Goal: Task Accomplishment & Management: Complete application form

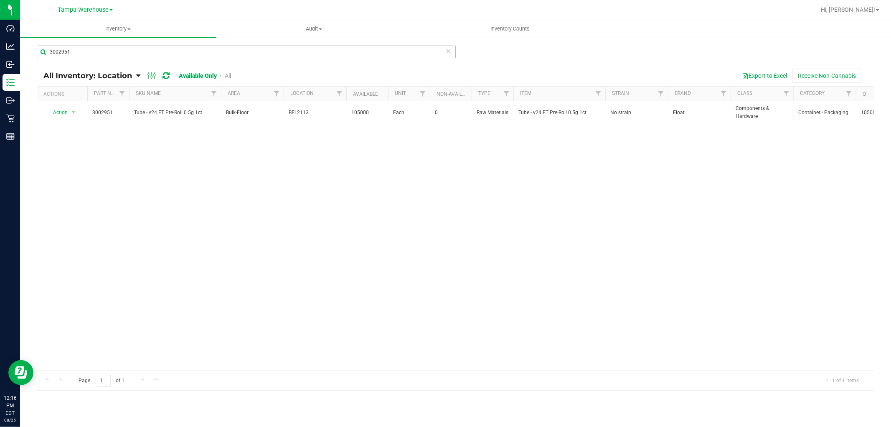
click at [156, 51] on input "3002951" at bounding box center [246, 52] width 419 height 13
type input "F"
click at [135, 48] on input "text" at bounding box center [246, 52] width 419 height 13
click at [135, 51] on input "text" at bounding box center [246, 52] width 419 height 13
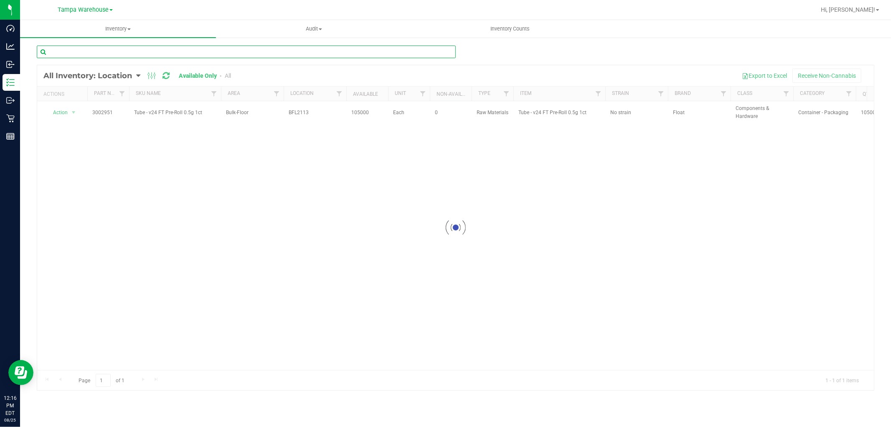
paste input "3002960"
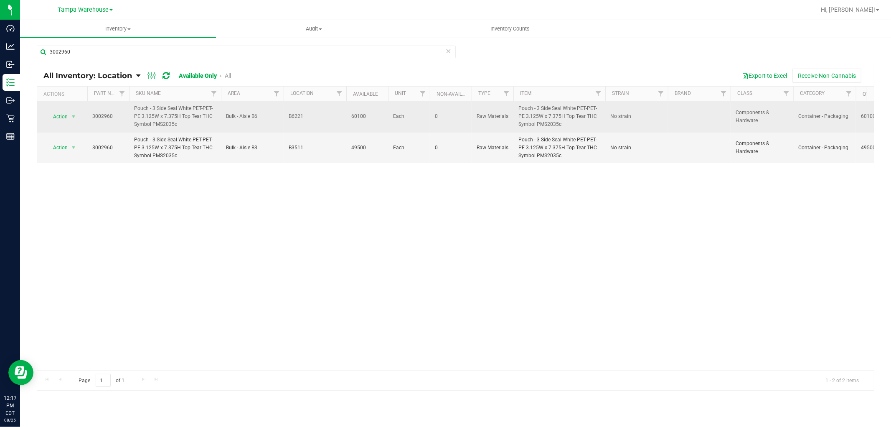
drag, startPoint x: 287, startPoint y: 120, endPoint x: 308, endPoint y: 115, distance: 21.1
click at [308, 115] on td "B6221" at bounding box center [315, 116] width 63 height 31
copy span "B6221"
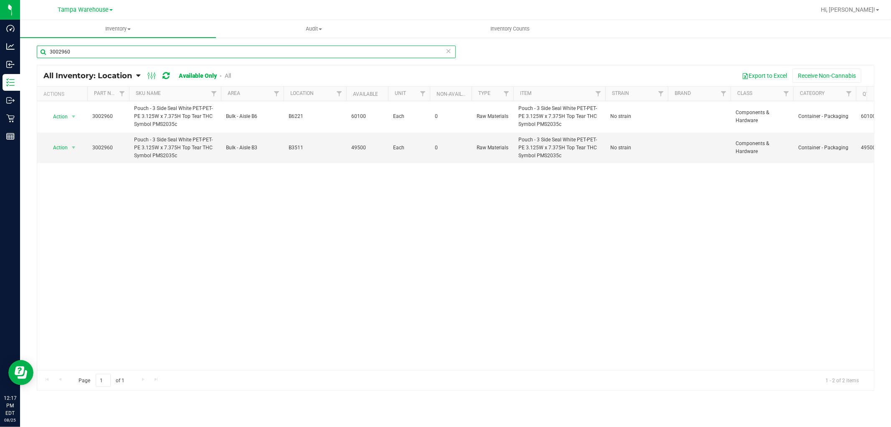
click at [247, 53] on input "3002960" at bounding box center [246, 52] width 419 height 13
paste input "0206"
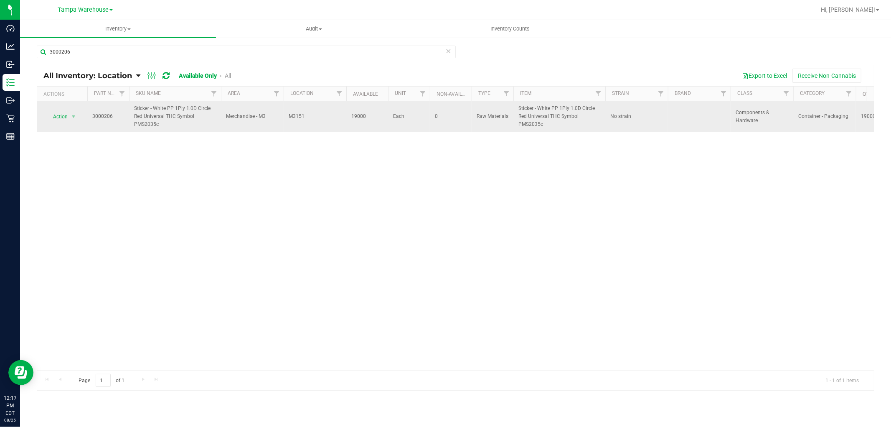
drag, startPoint x: 285, startPoint y: 116, endPoint x: 307, endPoint y: 117, distance: 21.8
click at [307, 117] on td "M3151" at bounding box center [315, 116] width 63 height 31
copy span "M3151"
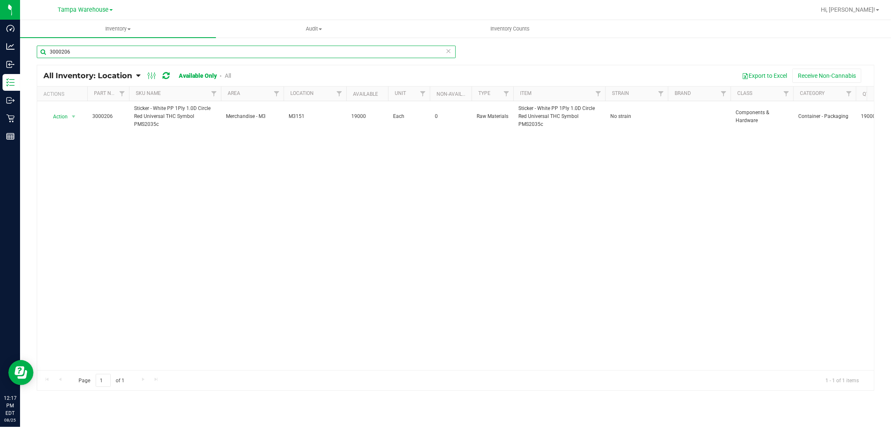
click at [78, 54] on input "3000206" at bounding box center [246, 52] width 419 height 13
paste input "605"
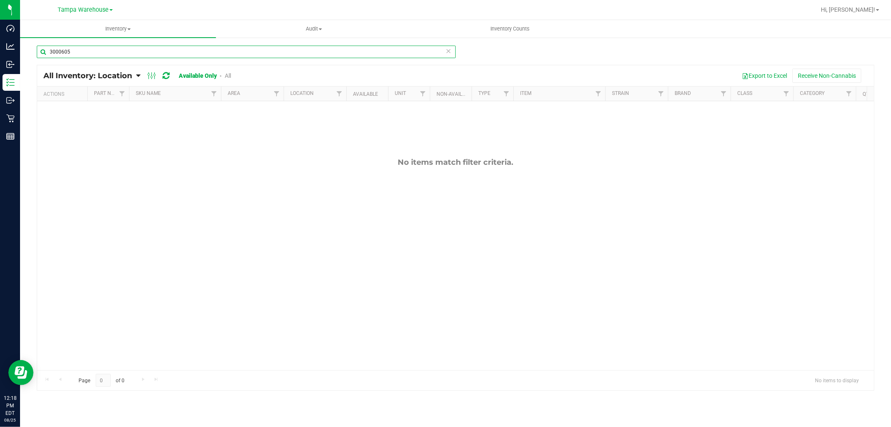
click at [158, 54] on input "3000605" at bounding box center [246, 52] width 419 height 13
paste input "1041"
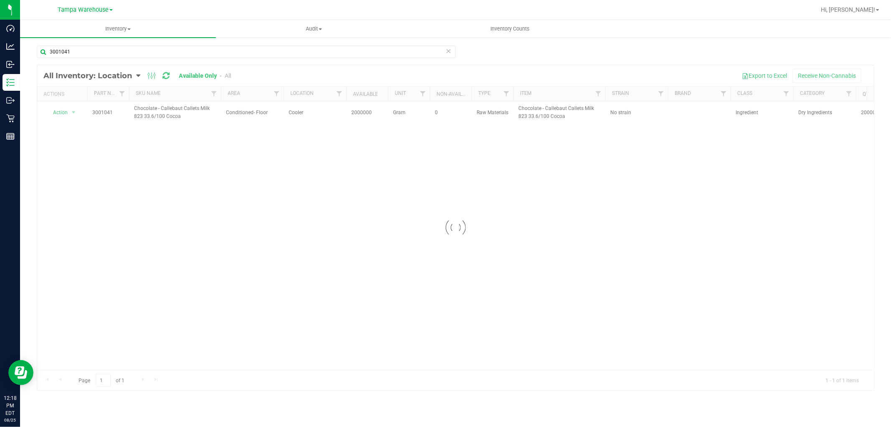
click at [287, 113] on div at bounding box center [455, 227] width 837 height 325
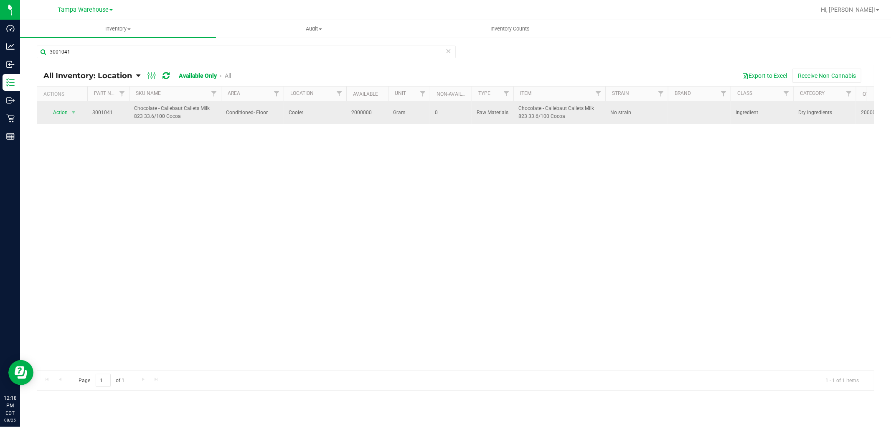
drag, startPoint x: 287, startPoint y: 112, endPoint x: 311, endPoint y: 112, distance: 23.8
click at [311, 112] on td "Cooler" at bounding box center [315, 112] width 63 height 23
copy span "Cooler"
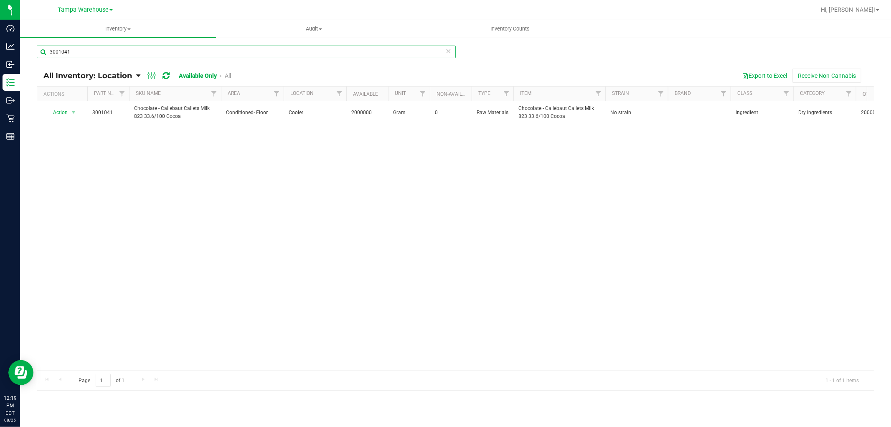
click at [89, 51] on input "3001041" at bounding box center [246, 52] width 419 height 13
paste input "2000"
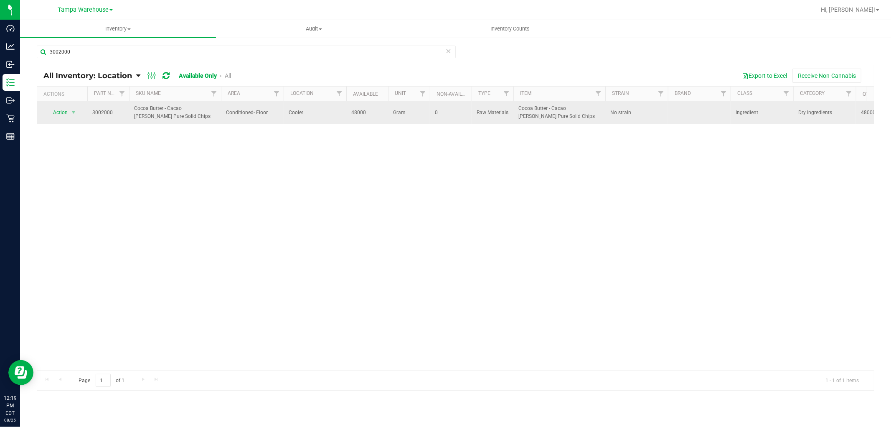
drag, startPoint x: 286, startPoint y: 112, endPoint x: 306, endPoint y: 116, distance: 20.4
click at [306, 116] on td "Cooler" at bounding box center [315, 112] width 63 height 23
copy span "Cooler"
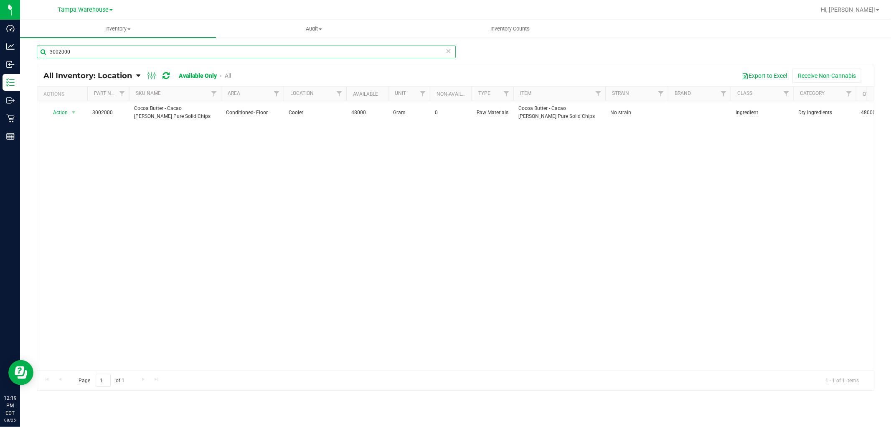
click at [94, 51] on input "3002000" at bounding box center [246, 52] width 419 height 13
paste input "4414"
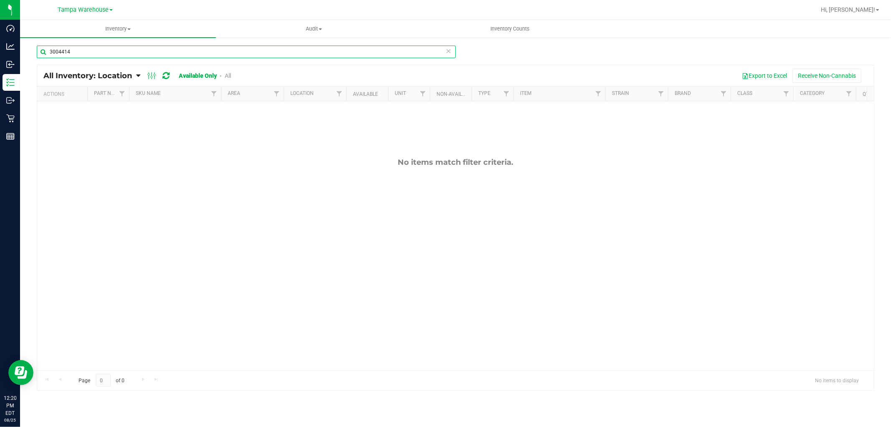
click at [140, 48] on input "3004414" at bounding box center [246, 52] width 419 height 13
paste input "09"
click at [84, 48] on input "3004409" at bounding box center [246, 52] width 419 height 13
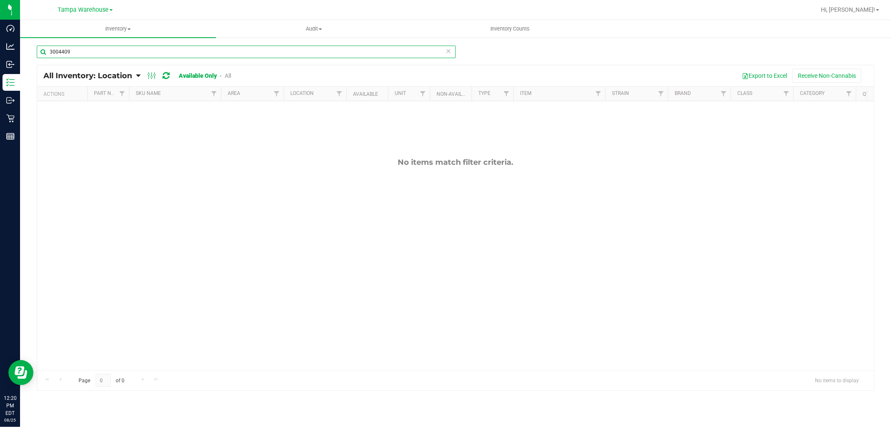
paste input "12"
click at [79, 53] on input "3004412" at bounding box center [246, 52] width 419 height 13
paste input "1"
type input "3004411"
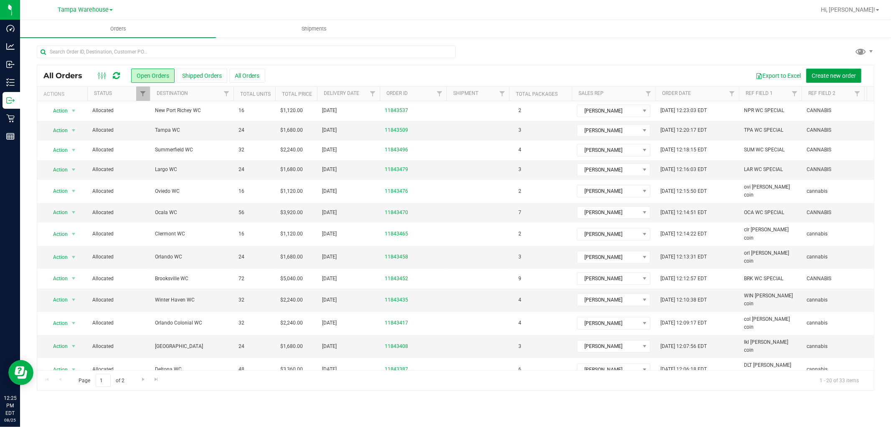
click at [826, 74] on span "Create new order" at bounding box center [834, 75] width 44 height 7
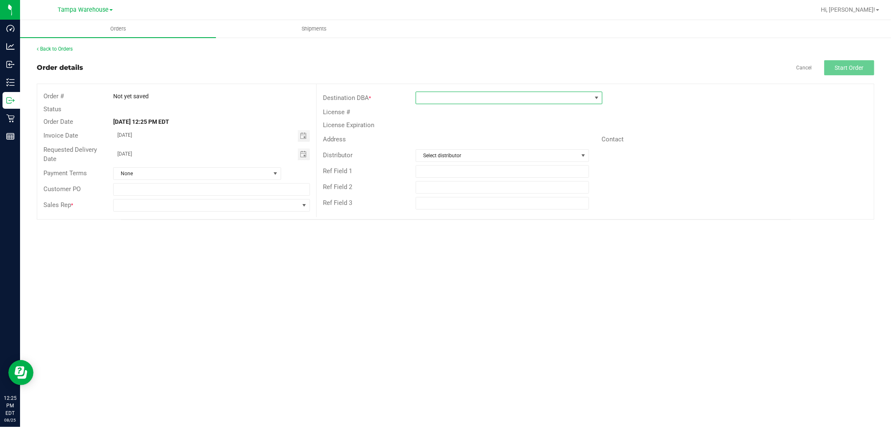
click at [490, 98] on span at bounding box center [504, 98] width 176 height 12
type input "GR"
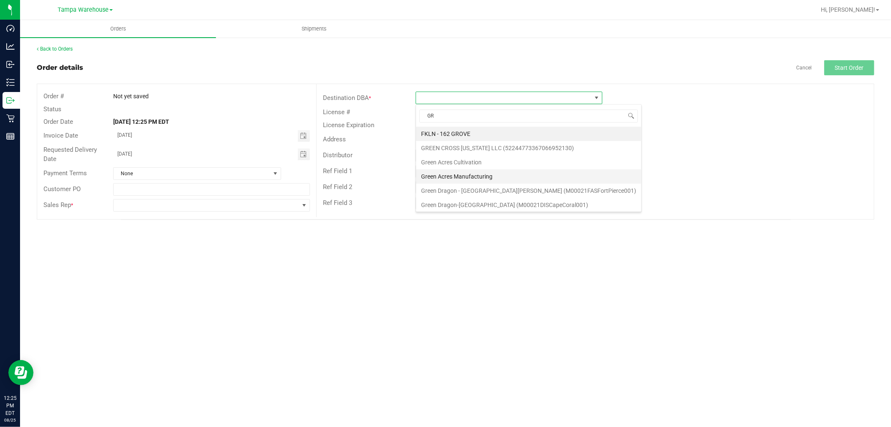
click at [457, 172] on li "Green Acres Manufacturing" at bounding box center [528, 176] width 225 height 14
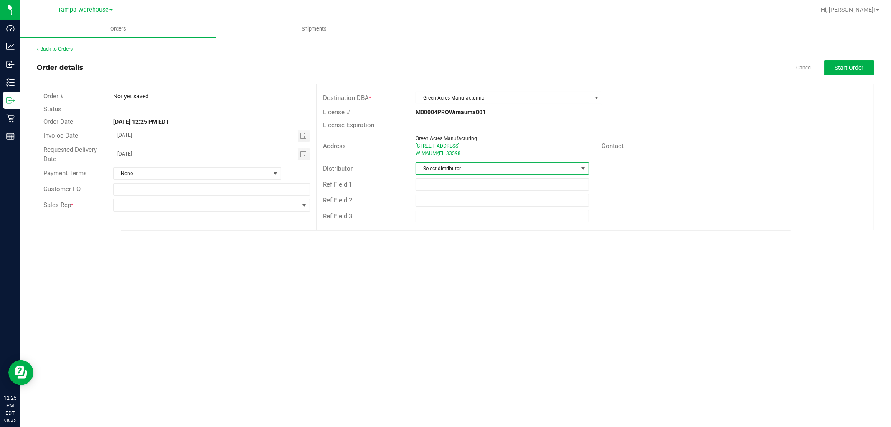
click at [456, 168] on span "Select distributor" at bounding box center [497, 169] width 162 height 12
type input "TAM"
click at [465, 216] on li "Tampa Warehouse" at bounding box center [502, 218] width 173 height 14
click at [479, 186] on input "text" at bounding box center [502, 184] width 173 height 13
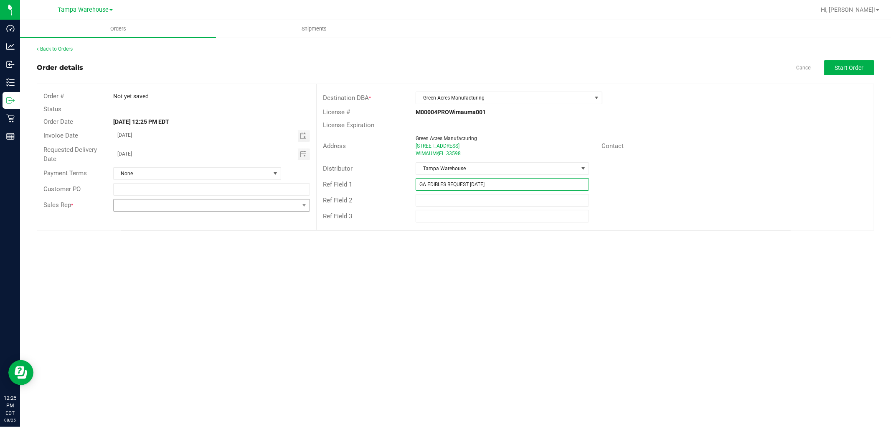
type input "GA EDIBLES REQUEST [DATE]"
click at [249, 208] on span at bounding box center [207, 205] width 186 height 12
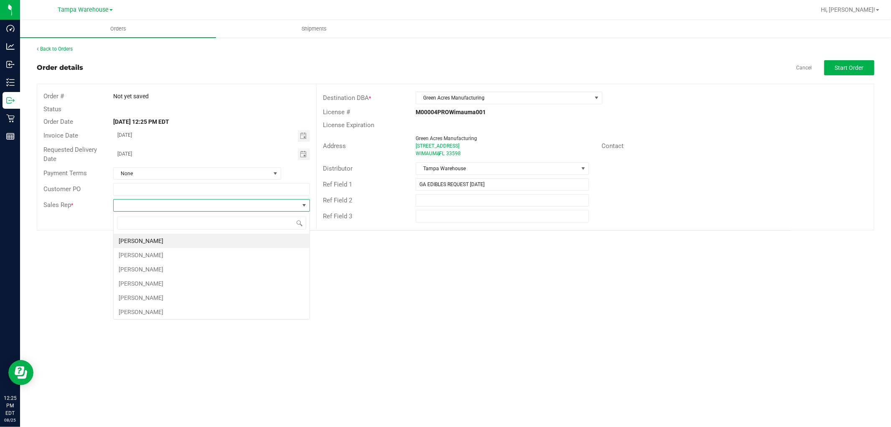
scroll to position [13, 196]
type input "ISAIA"
click at [173, 242] on li "[PERSON_NAME]" at bounding box center [212, 241] width 196 height 14
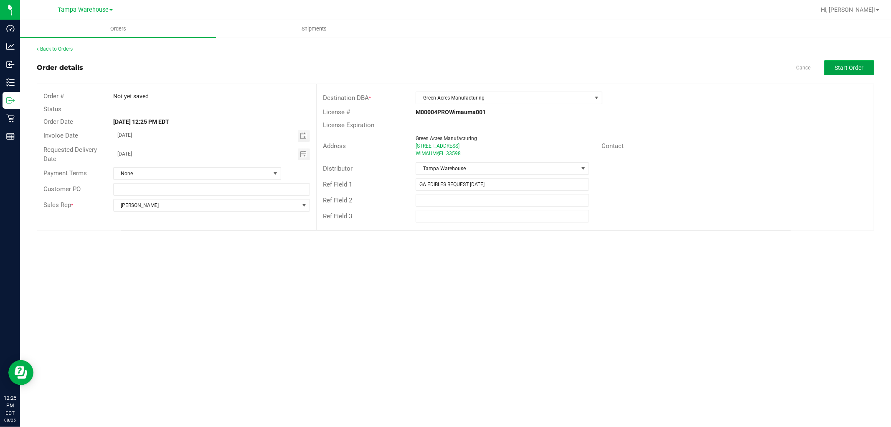
click at [863, 66] on span "Start Order" at bounding box center [849, 67] width 29 height 7
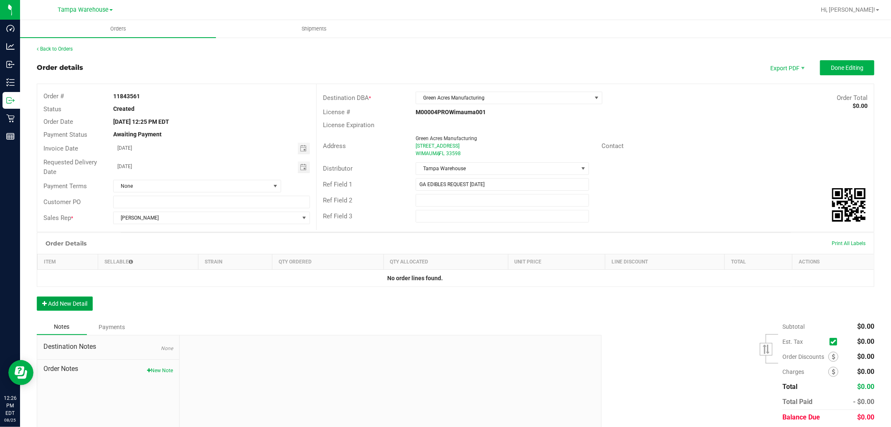
click at [67, 302] on button "Add New Detail" at bounding box center [65, 303] width 56 height 14
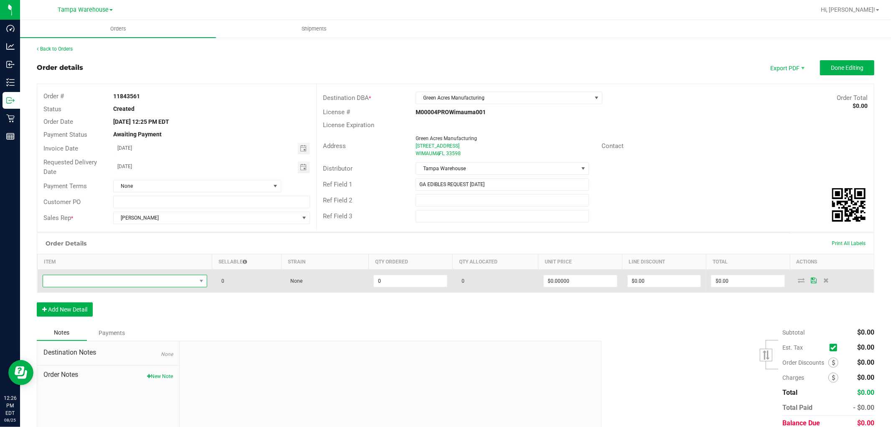
click at [91, 280] on span "NO DATA FOUND" at bounding box center [119, 281] width 153 height 12
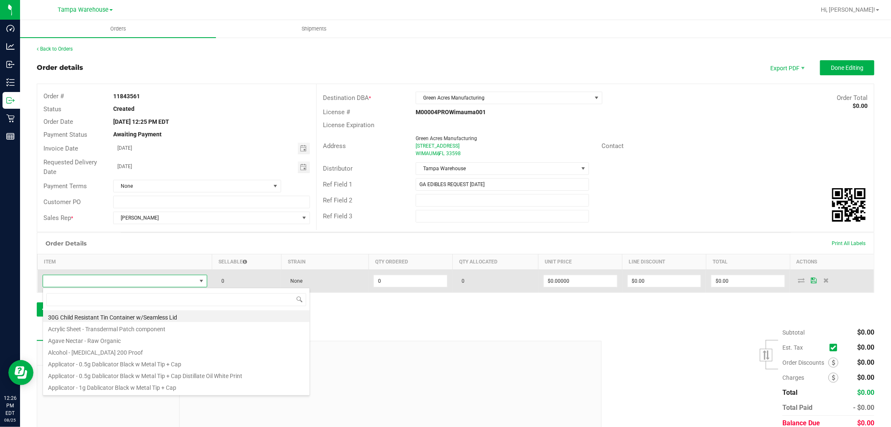
scroll to position [13, 161]
type input "3002960"
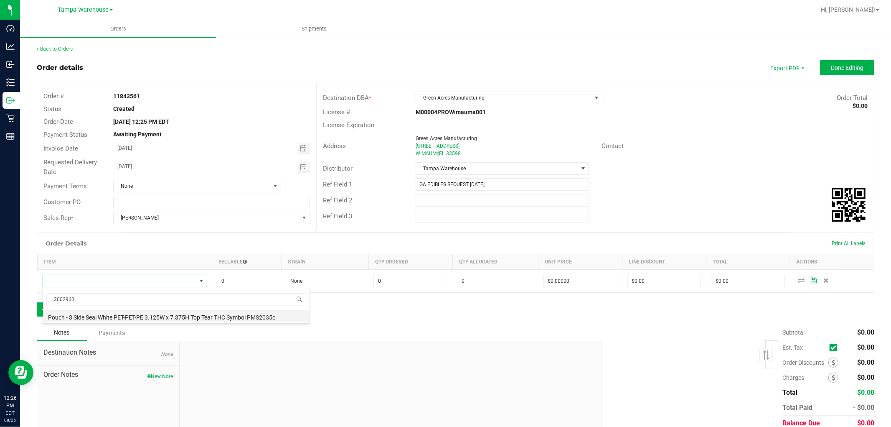
click at [176, 315] on li "Pouch - 3 Side Seal White PET-PET-PE 3.125W x 7.375H Top Tear THC Symbol PMS203…" at bounding box center [176, 316] width 267 height 12
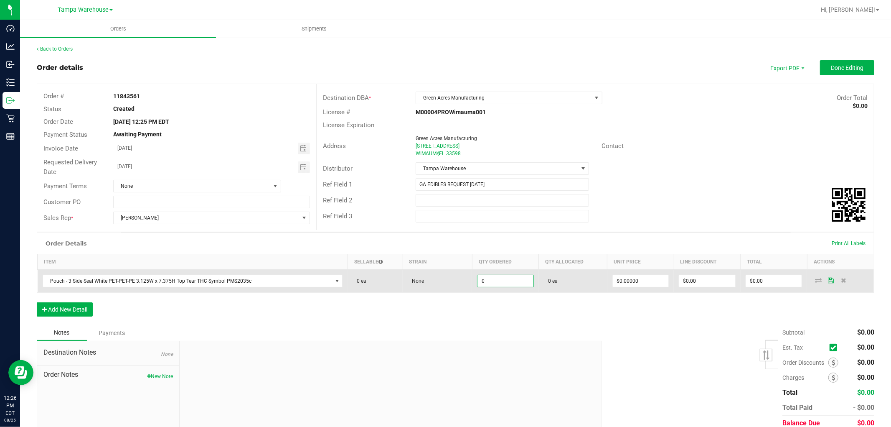
click at [486, 282] on input "0" at bounding box center [506, 281] width 56 height 12
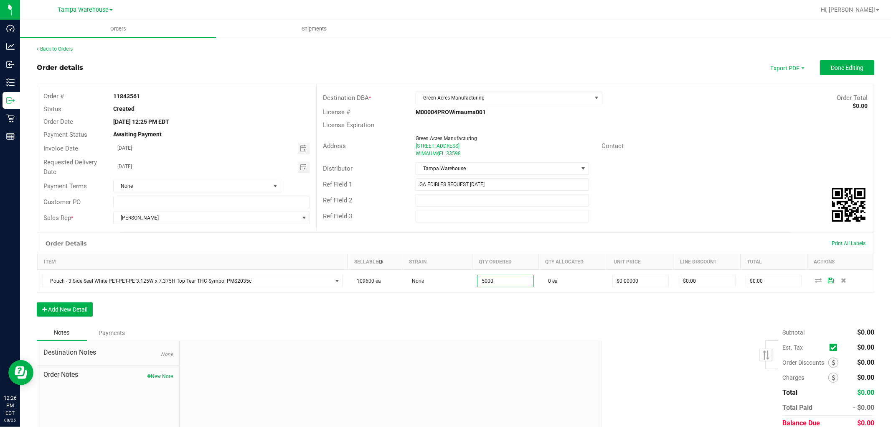
type input "5000 ea"
click at [461, 323] on div "Order Details Print All Labels Item Sellable Strain Qty Ordered Qty Allocated U…" at bounding box center [456, 278] width 838 height 92
click at [85, 311] on button "Add New Detail" at bounding box center [65, 309] width 56 height 14
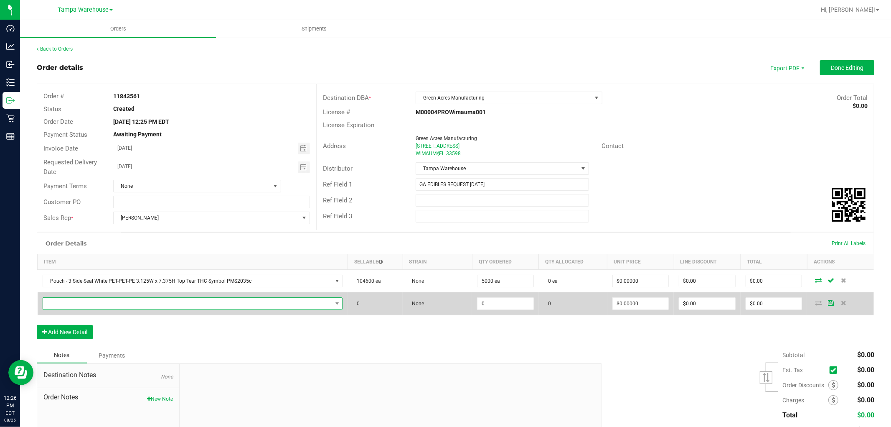
click at [96, 305] on span "NO DATA FOUND" at bounding box center [187, 304] width 289 height 12
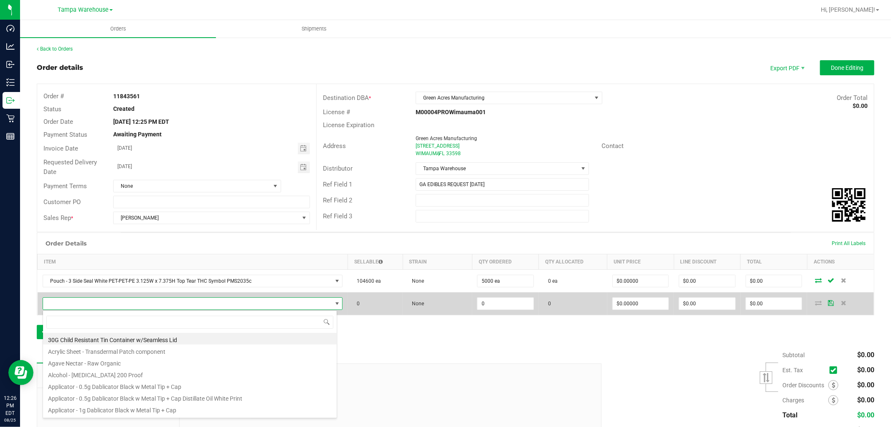
scroll to position [13, 292]
type input "3001041"
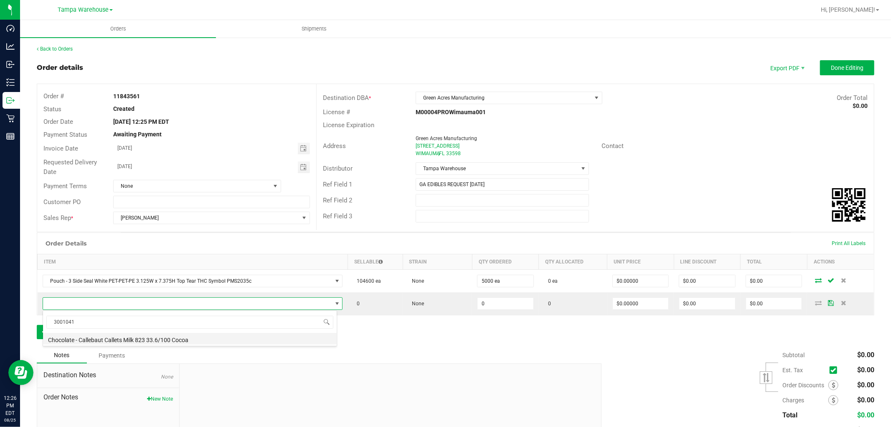
click at [145, 340] on li "Chocolate - Callebaut Callets Milk 823 33.6/100 Cocoa" at bounding box center [190, 339] width 294 height 12
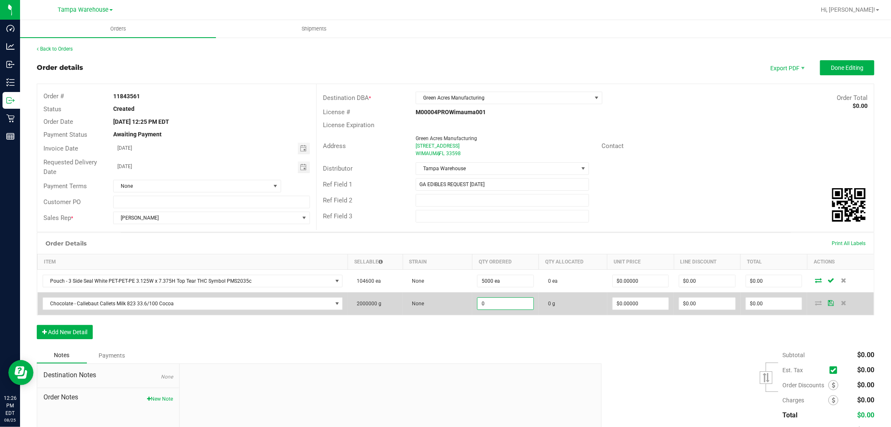
click at [496, 301] on input "0" at bounding box center [506, 304] width 56 height 12
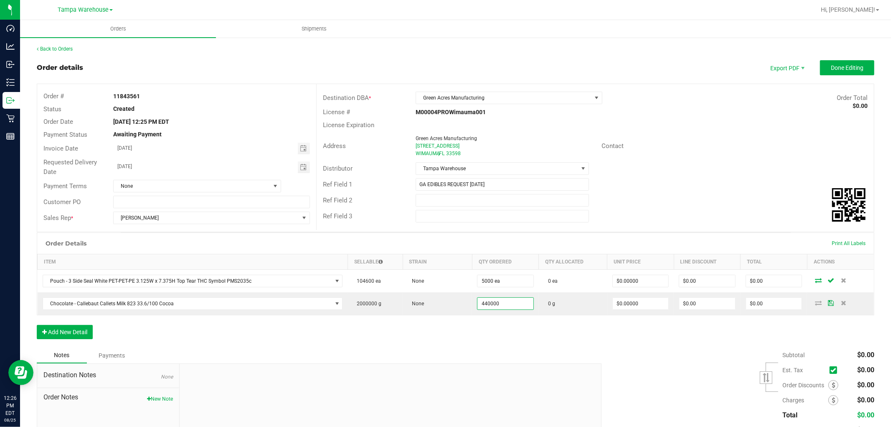
type input "440000.0000 g"
click at [521, 328] on div "Order Details Print All Labels Item Sellable Strain Qty Ordered Qty Allocated U…" at bounding box center [456, 289] width 838 height 115
click at [79, 330] on button "Add New Detail" at bounding box center [65, 332] width 56 height 14
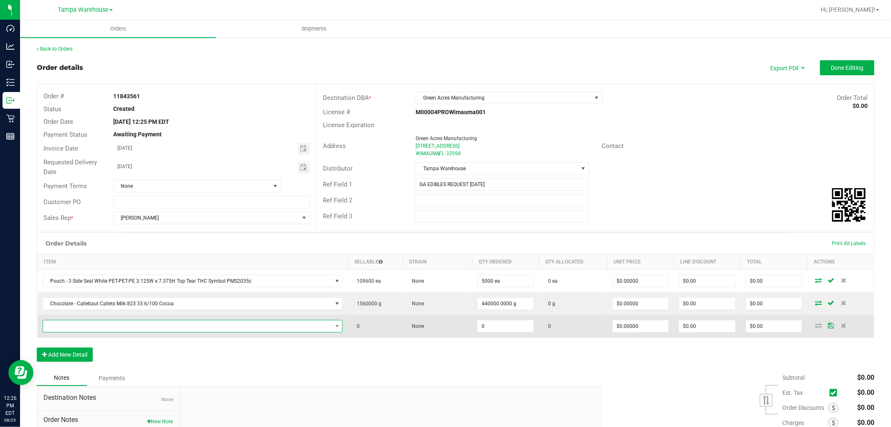
click at [109, 328] on span "NO DATA FOUND" at bounding box center [187, 326] width 289 height 12
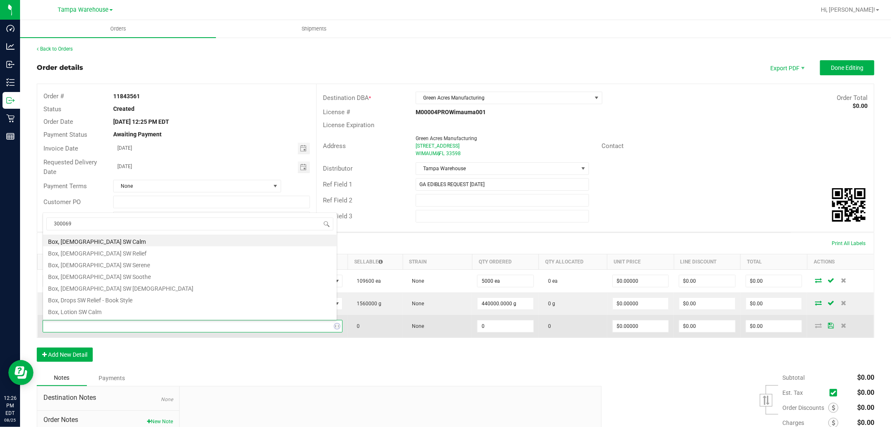
type input "3000693"
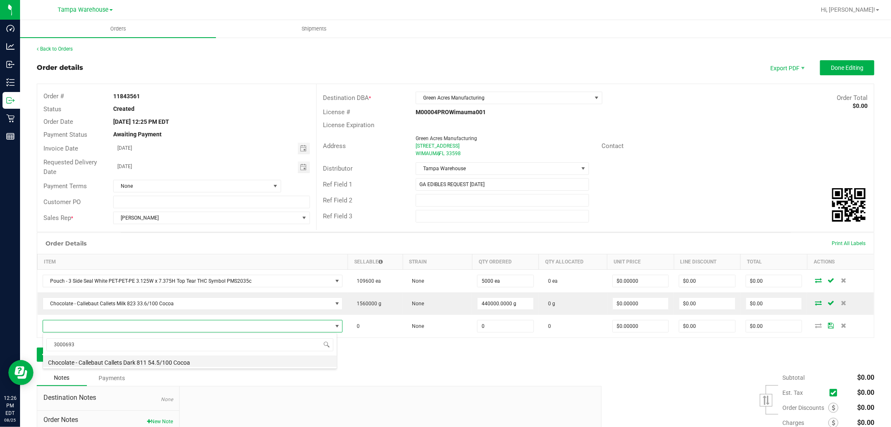
click at [186, 360] on li "Chocolate - Callebaut Callets Dark 811 54.5/100 Cocoa" at bounding box center [190, 361] width 294 height 12
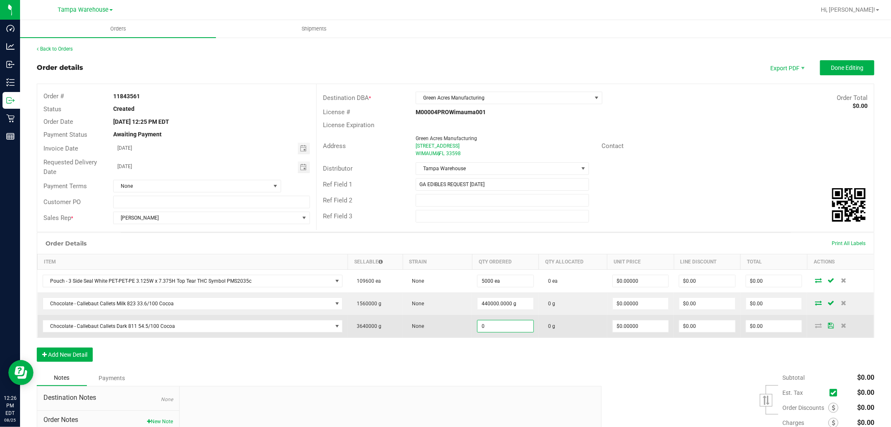
click at [487, 325] on input "0" at bounding box center [506, 326] width 56 height 12
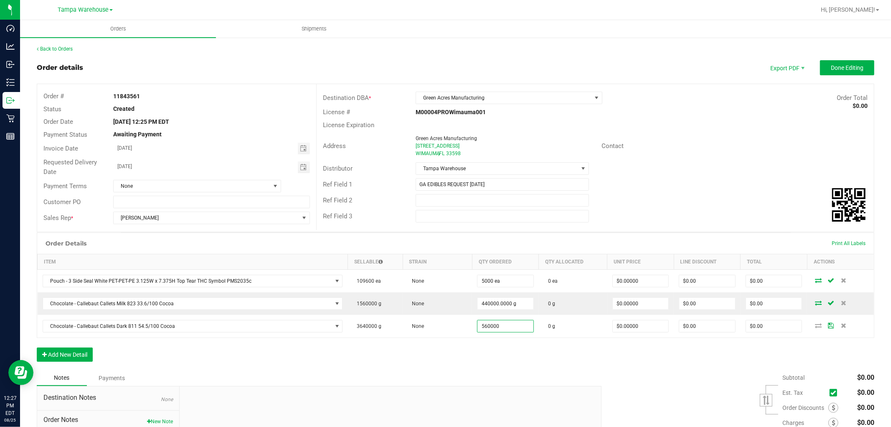
type input "560000.0000 g"
click at [495, 350] on div "Order Details Print All Labels Item Sellable Strain Qty Ordered Qty Allocated U…" at bounding box center [456, 300] width 838 height 137
click at [85, 360] on button "Add New Detail" at bounding box center [65, 354] width 56 height 14
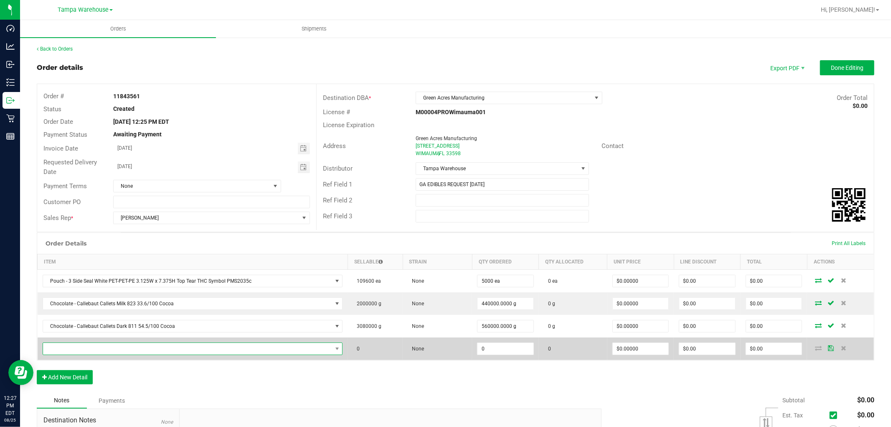
click at [94, 352] on span "NO DATA FOUND" at bounding box center [187, 349] width 289 height 12
type input "3002000"
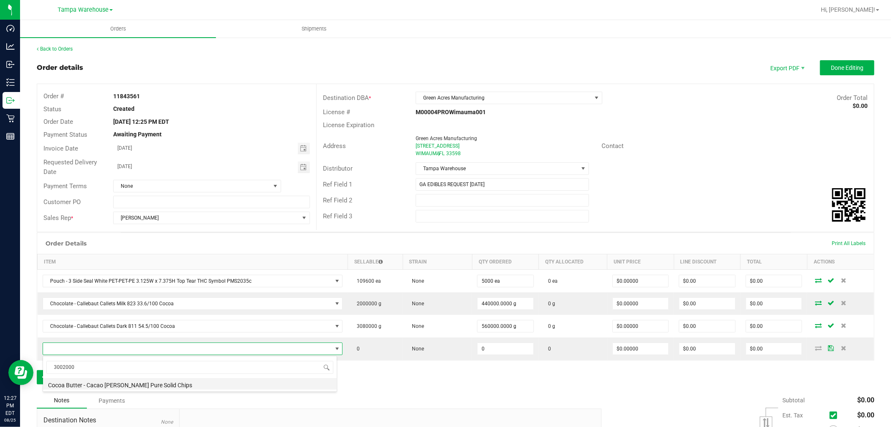
click at [151, 384] on li "Cocoa Butter - Cacao Barry Pure Solid Chips" at bounding box center [190, 384] width 294 height 12
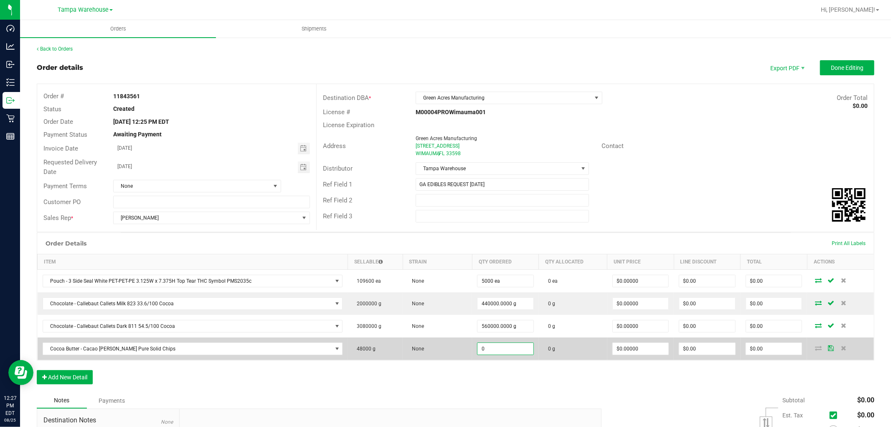
click at [492, 349] on input "0" at bounding box center [506, 349] width 56 height 12
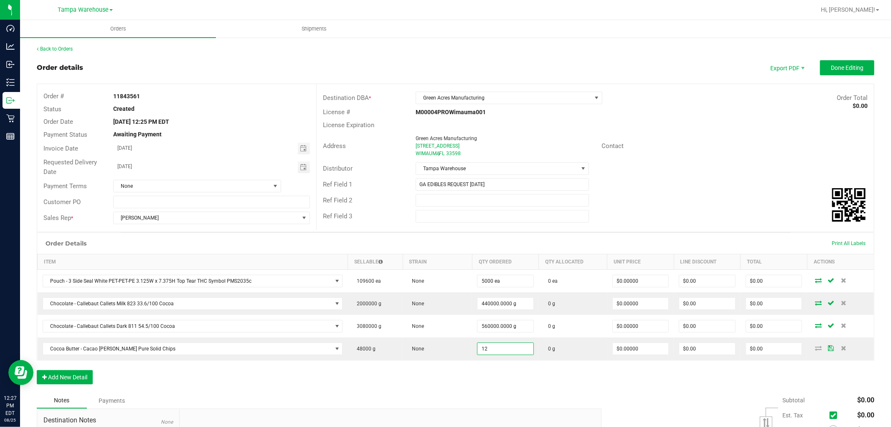
type input "12.0000 g"
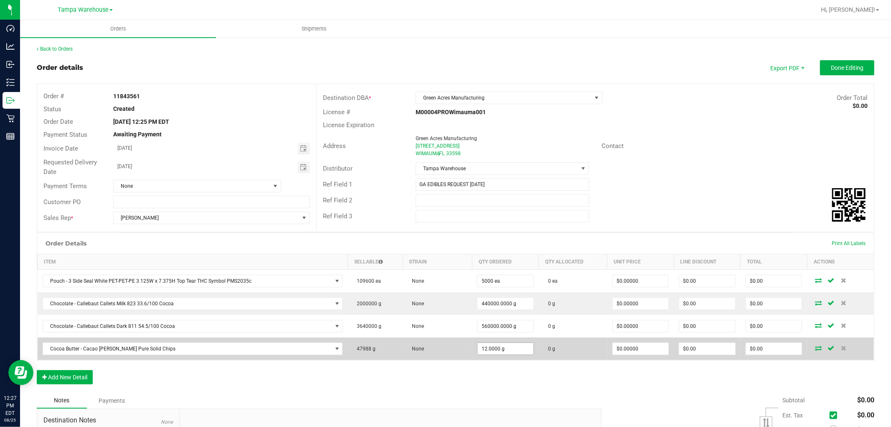
type input "12"
click at [502, 350] on input "12" at bounding box center [506, 349] width 56 height 12
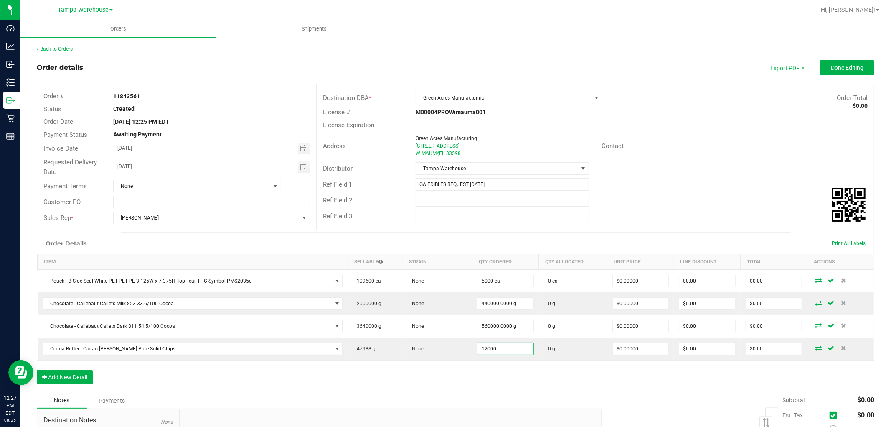
type input "12000.0000 g"
click at [295, 382] on div "Order Details Print All Labels Item Sellable Strain Qty Ordered Qty Allocated U…" at bounding box center [456, 312] width 838 height 160
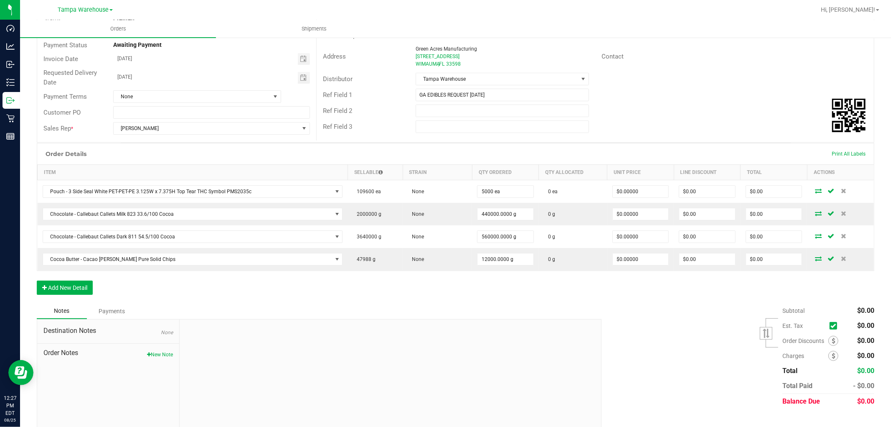
scroll to position [103, 0]
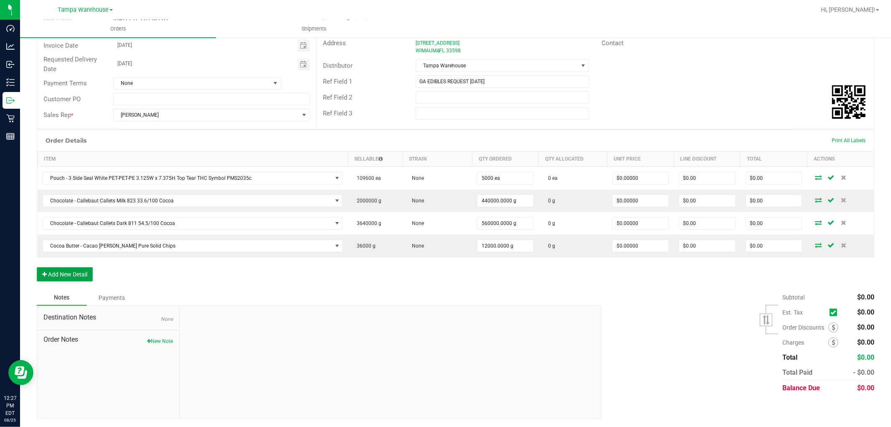
click at [79, 274] on button "Add New Detail" at bounding box center [65, 274] width 56 height 14
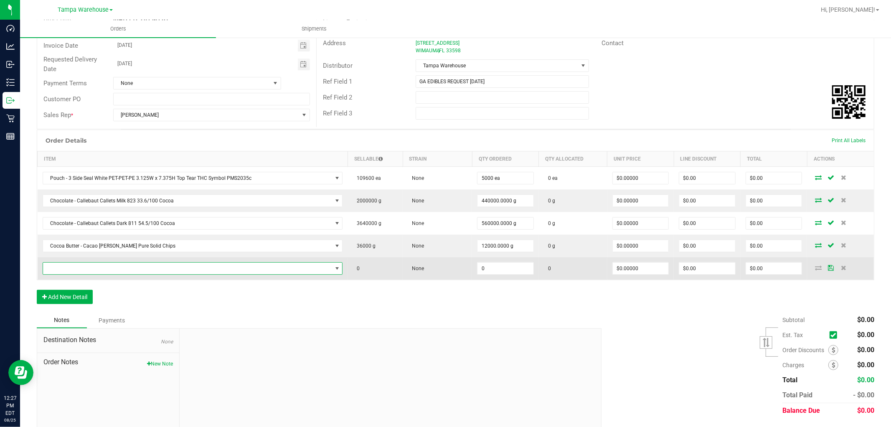
click at [90, 267] on span "NO DATA FOUND" at bounding box center [187, 268] width 289 height 12
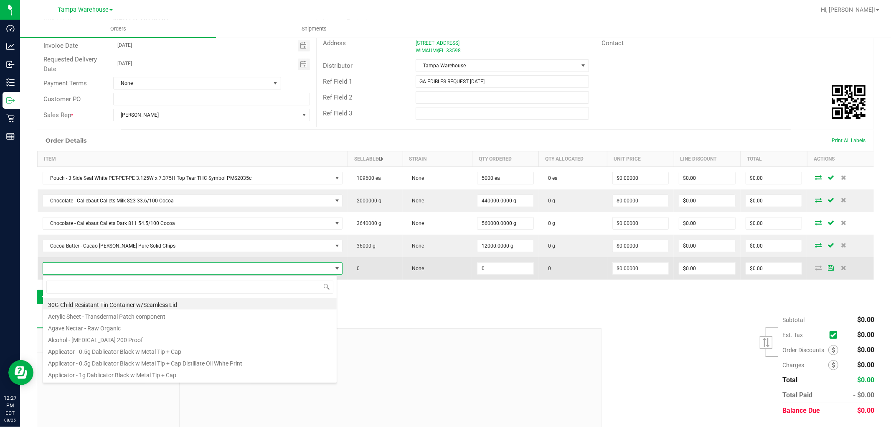
scroll to position [13, 292]
type input "3000206"
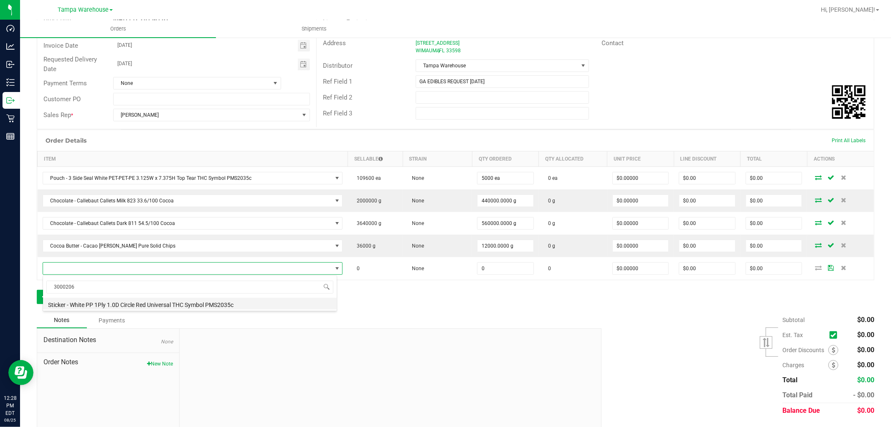
click at [187, 305] on li "Sticker - White PP 1Ply 1.0D Circle Red Universal THC Symbol PMS2035c" at bounding box center [190, 304] width 294 height 12
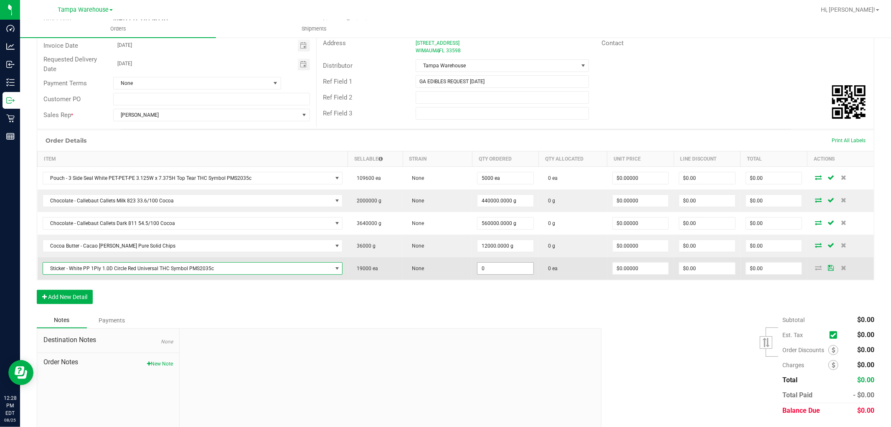
click at [498, 267] on input "0" at bounding box center [506, 268] width 56 height 12
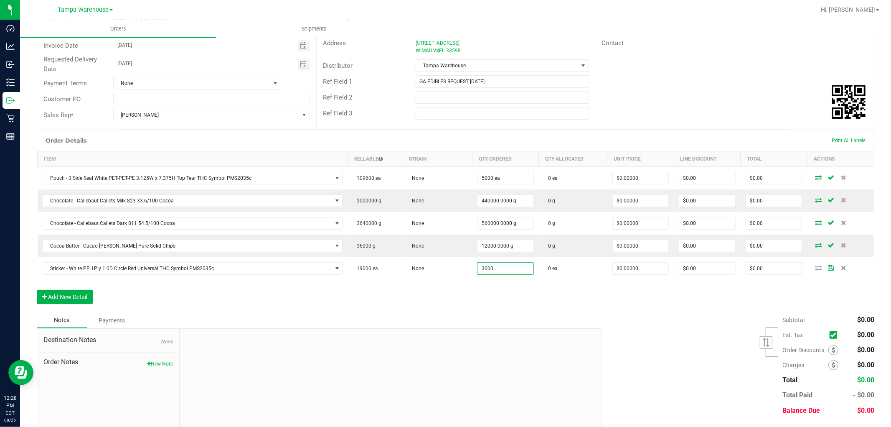
type input "3000 ea"
click at [515, 307] on div "Order Details Print All Labels Item Sellable Strain Qty Ordered Qty Allocated U…" at bounding box center [456, 221] width 838 height 183
click at [531, 301] on div "Order Details Print All Labels Item Sellable Strain Qty Ordered Qty Allocated U…" at bounding box center [456, 221] width 838 height 183
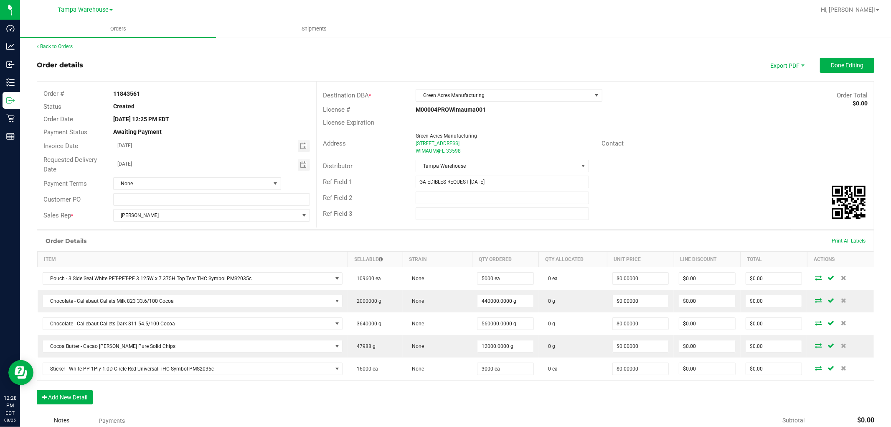
scroll to position [0, 0]
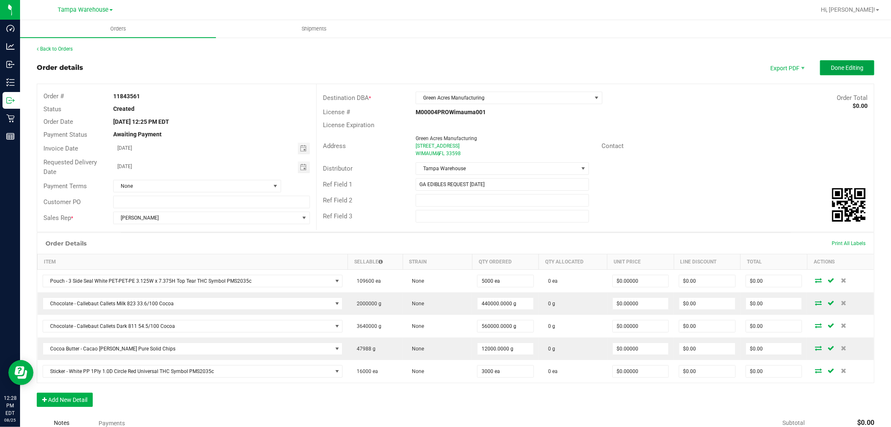
click at [842, 66] on span "Done Editing" at bounding box center [847, 67] width 33 height 7
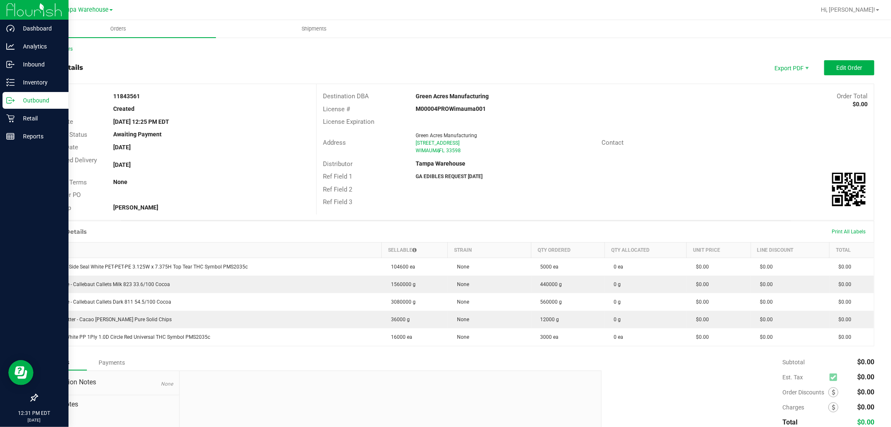
click at [29, 98] on p "Outbound" at bounding box center [40, 100] width 50 height 10
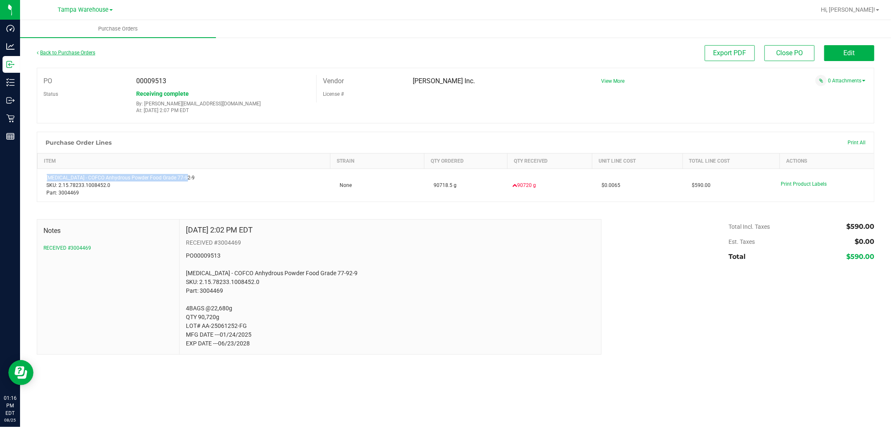
click at [78, 50] on link "Back to Purchase Orders" at bounding box center [66, 53] width 59 height 6
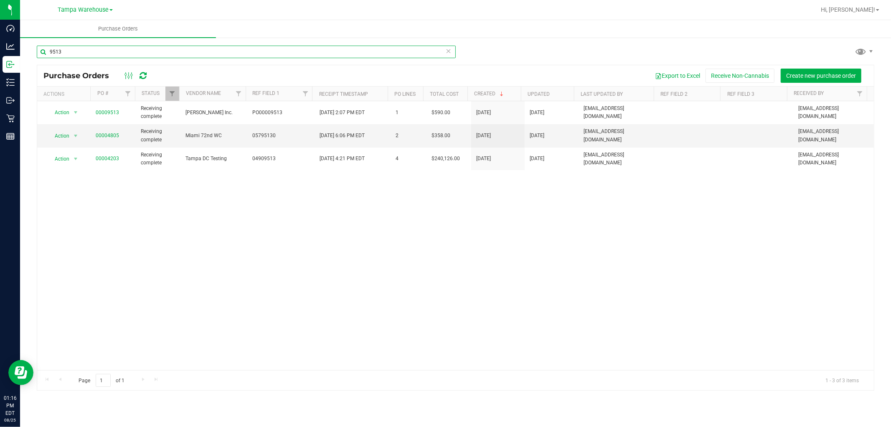
click at [96, 51] on input "9513" at bounding box center [246, 52] width 419 height 13
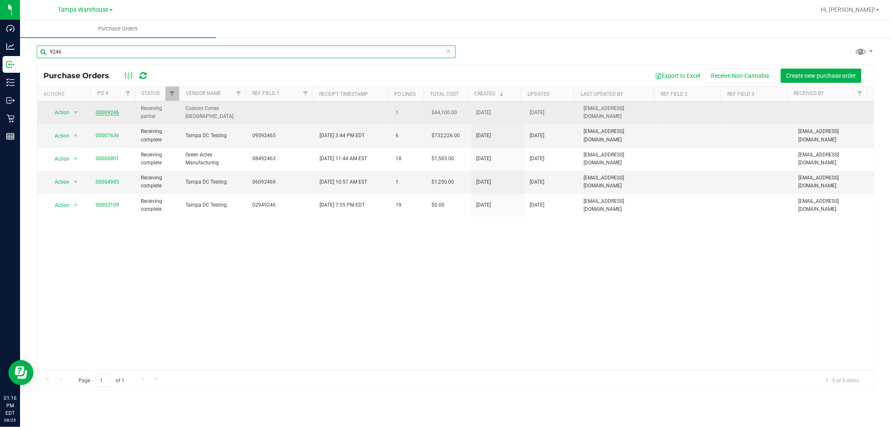
type input "9246"
click at [111, 112] on link "00009246" at bounding box center [107, 112] width 23 height 6
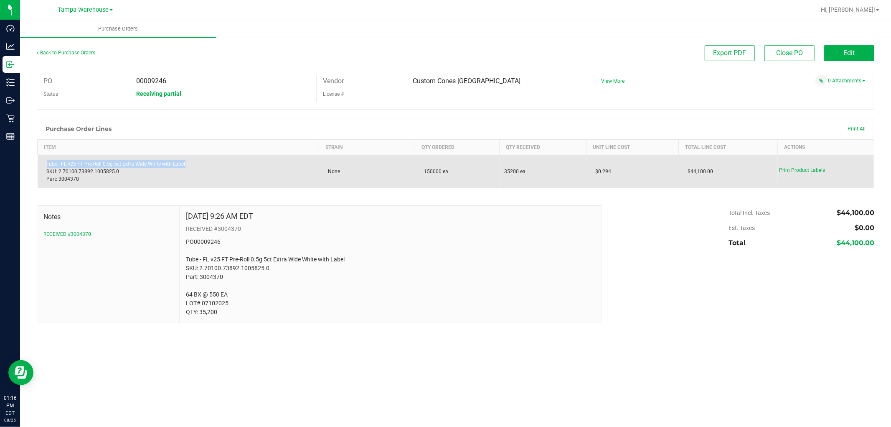
drag, startPoint x: 193, startPoint y: 163, endPoint x: 40, endPoint y: 162, distance: 153.8
click at [40, 162] on td "Tube - FL v25 FT Pre-Roll 0.5g 5ct Extra Wide White with Label SKU: 2.70100.738…" at bounding box center [179, 171] width 282 height 33
copy div "Tube - FL v25 FT Pre-Roll 0.5g 5ct Extra Wide White with Label"
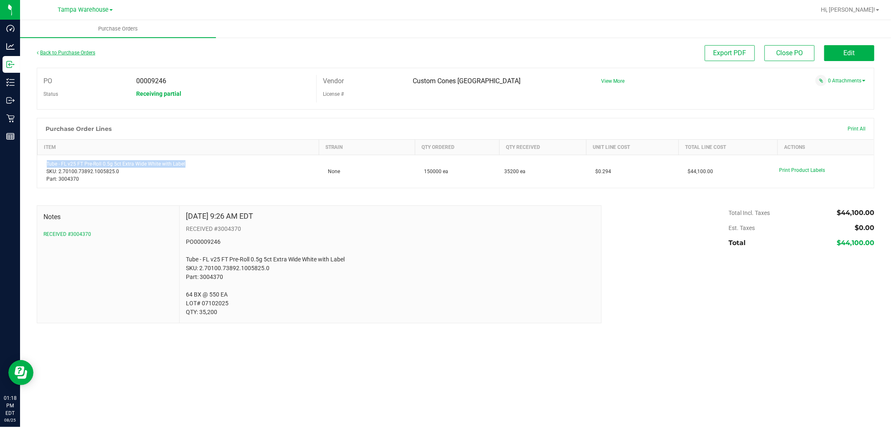
click at [87, 53] on link "Back to Purchase Orders" at bounding box center [66, 53] width 59 height 6
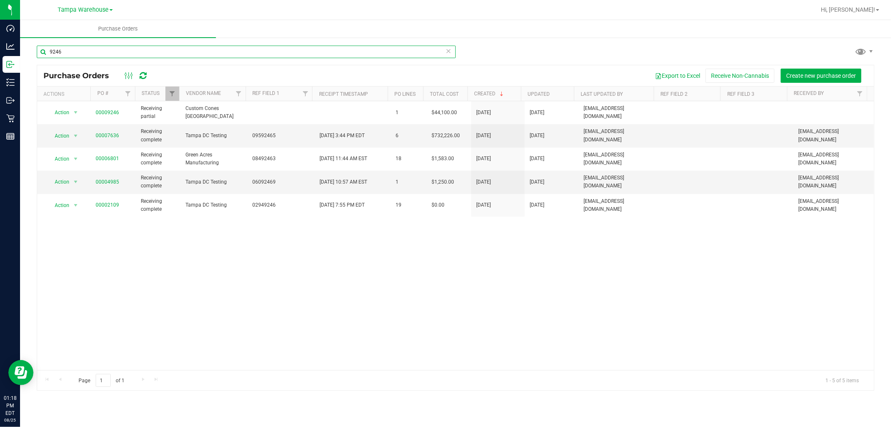
click at [92, 49] on input "9246" at bounding box center [246, 52] width 419 height 13
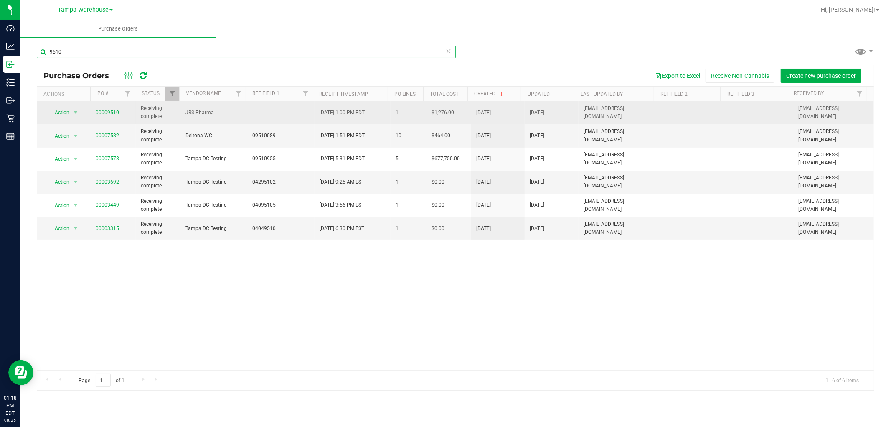
type input "9510"
click at [109, 112] on link "00009510" at bounding box center [107, 112] width 23 height 6
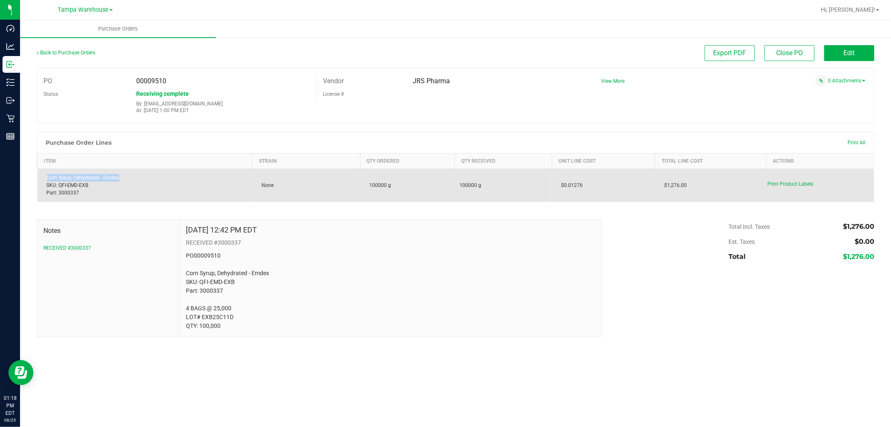
drag, startPoint x: 120, startPoint y: 174, endPoint x: 43, endPoint y: 176, distance: 76.1
click at [43, 176] on div "Corn Syrup, Dehydrated - Emdex SKU: QFI-EMD-EXB Part: 3000337" at bounding box center [145, 185] width 205 height 23
copy div "Corn Syrup, Dehydrated - Emdex"
